Goal: Task Accomplishment & Management: Use online tool/utility

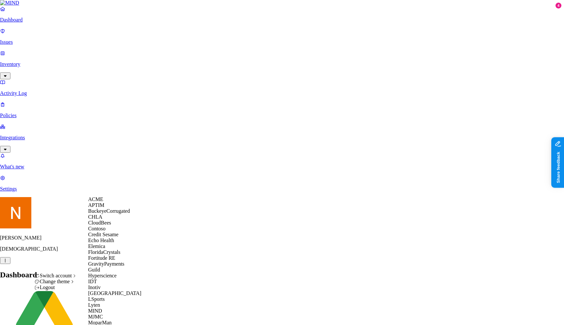
scroll to position [65, 0]
click at [108, 291] on div "Inotiv" at bounding box center [119, 288] width 63 height 6
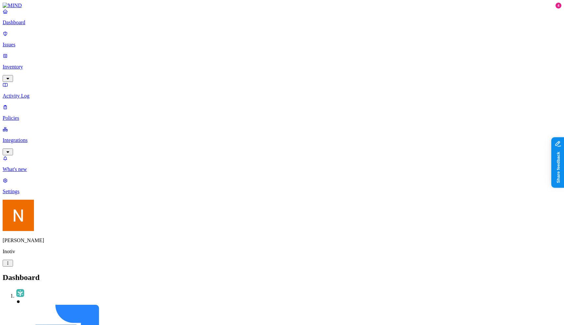
click at [41, 138] on p "Integrations" at bounding box center [282, 141] width 559 height 6
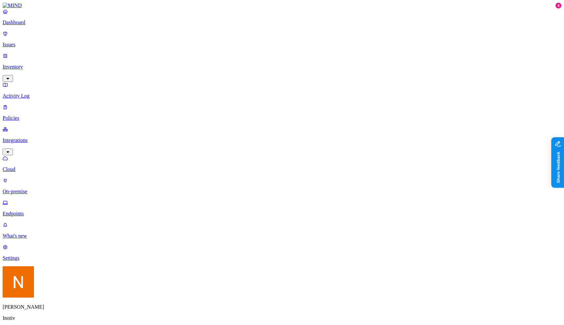
click at [42, 211] on p "Endpoints" at bounding box center [282, 214] width 559 height 6
click at [191, 39] on div "Online" at bounding box center [191, 45] width 0 height 12
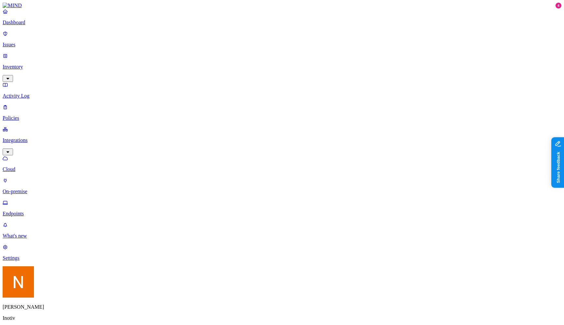
scroll to position [135, 0]
